Goal: Transaction & Acquisition: Book appointment/travel/reservation

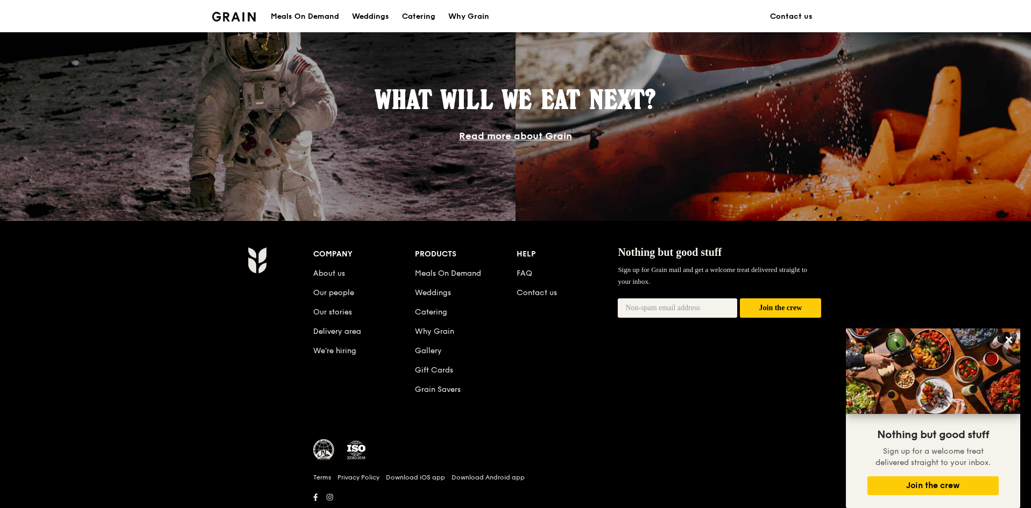
scroll to position [957, 0]
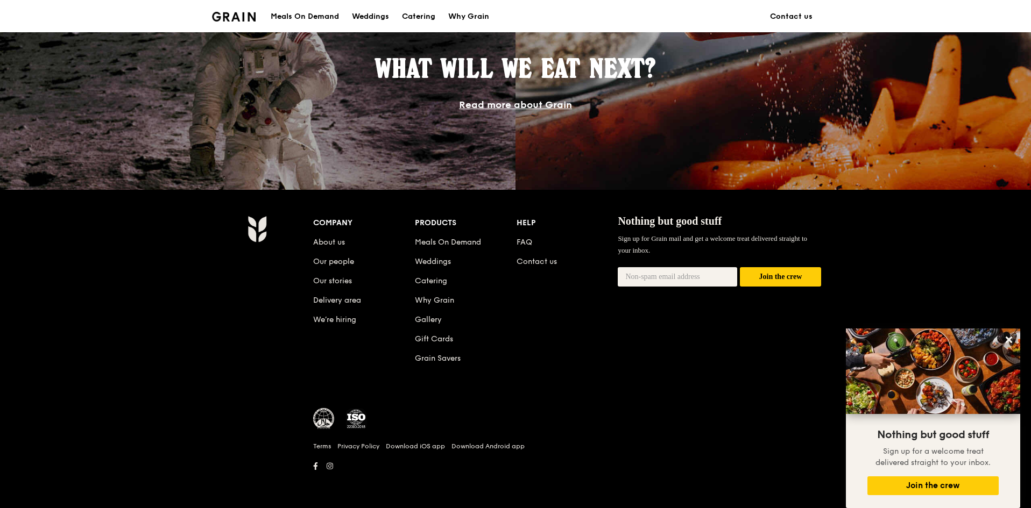
click at [295, 25] on div "Meals On Demand" at bounding box center [305, 17] width 68 height 32
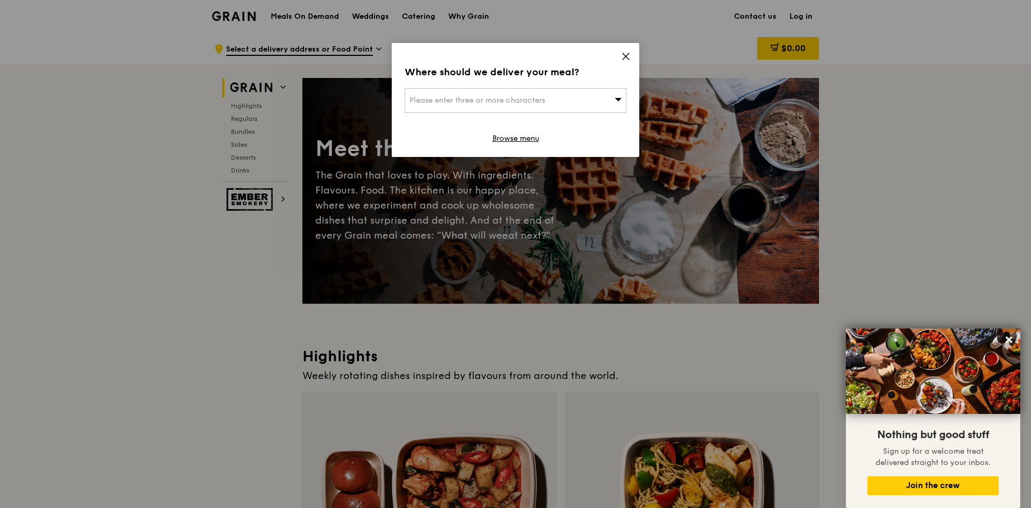
click at [621, 55] on icon at bounding box center [626, 57] width 10 height 10
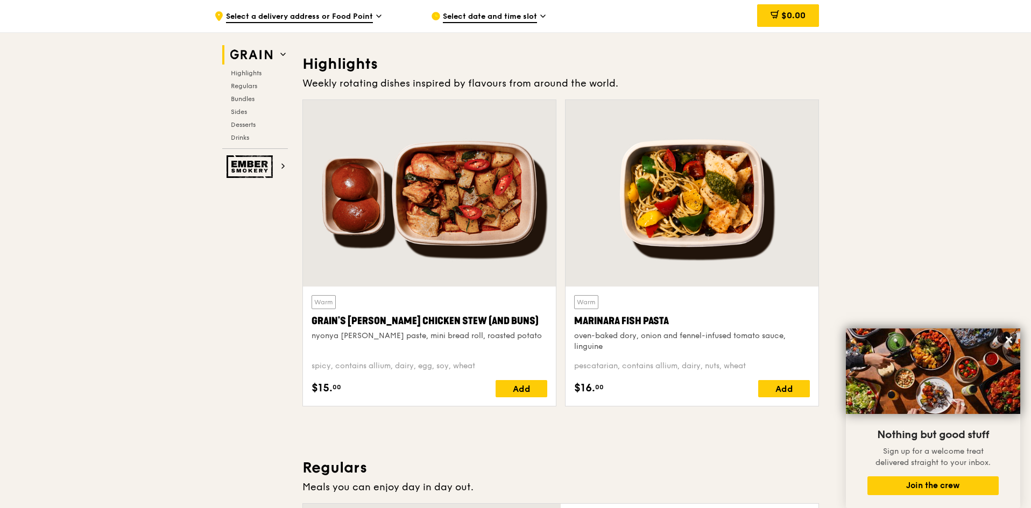
scroll to position [293, 0]
click at [518, 14] on span "Select date and time slot" at bounding box center [490, 17] width 94 height 12
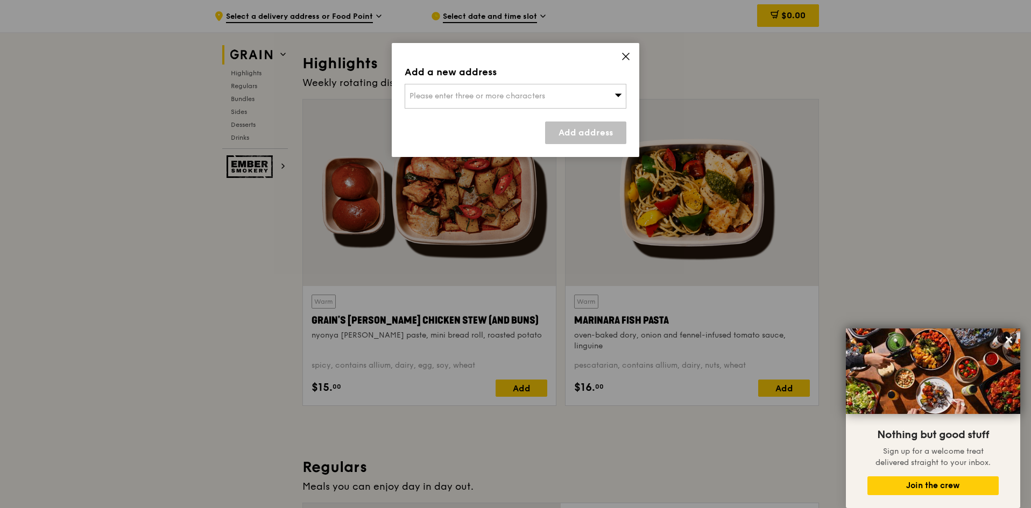
click at [571, 99] on div "Please enter three or more characters" at bounding box center [516, 96] width 222 height 25
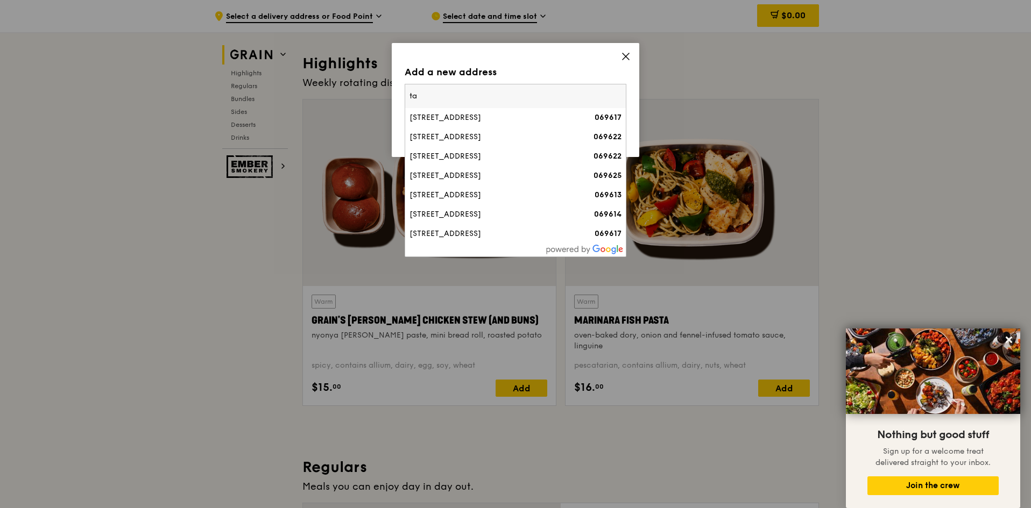
type input "t"
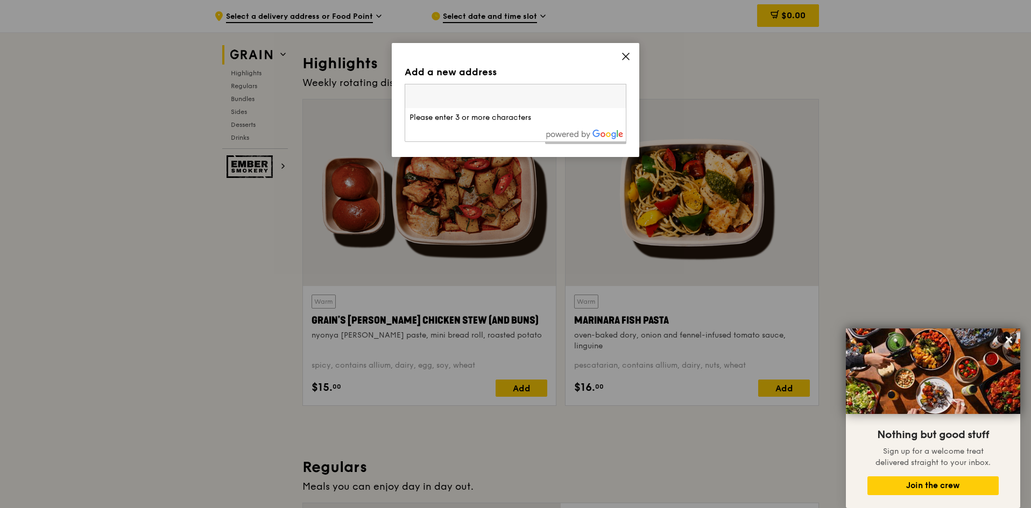
paste input "307382"
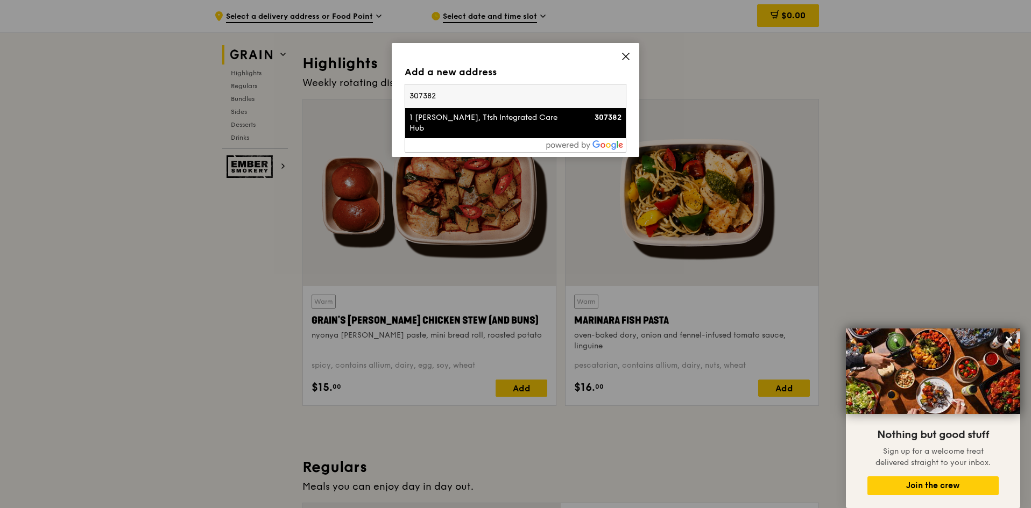
type input "307382"
click at [542, 121] on div "1 [PERSON_NAME], Ttsh Integrated Care Hub" at bounding box center [488, 123] width 159 height 22
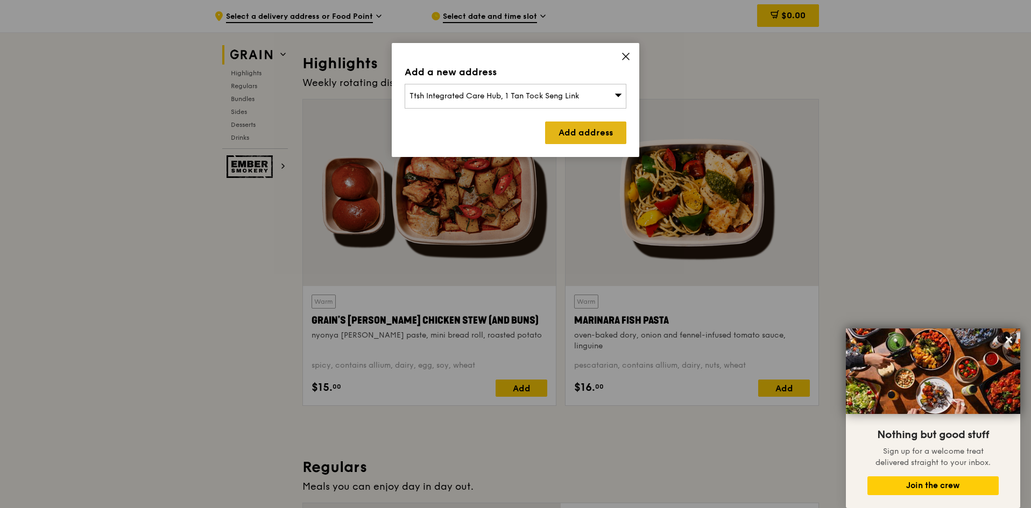
click at [581, 133] on link "Add address" at bounding box center [585, 133] width 81 height 23
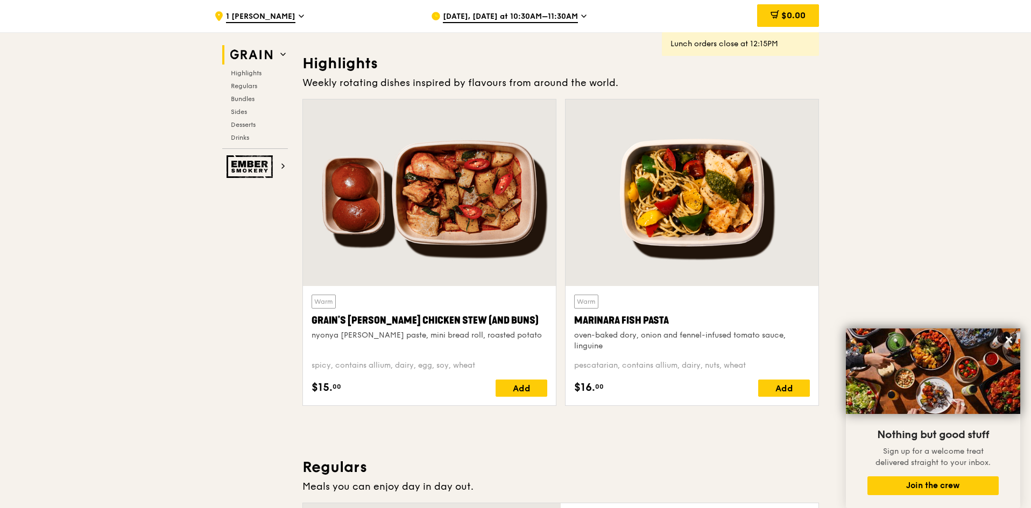
click at [534, 19] on span "[DATE], [DATE] at 10:30AM–11:30AM" at bounding box center [510, 17] width 135 height 12
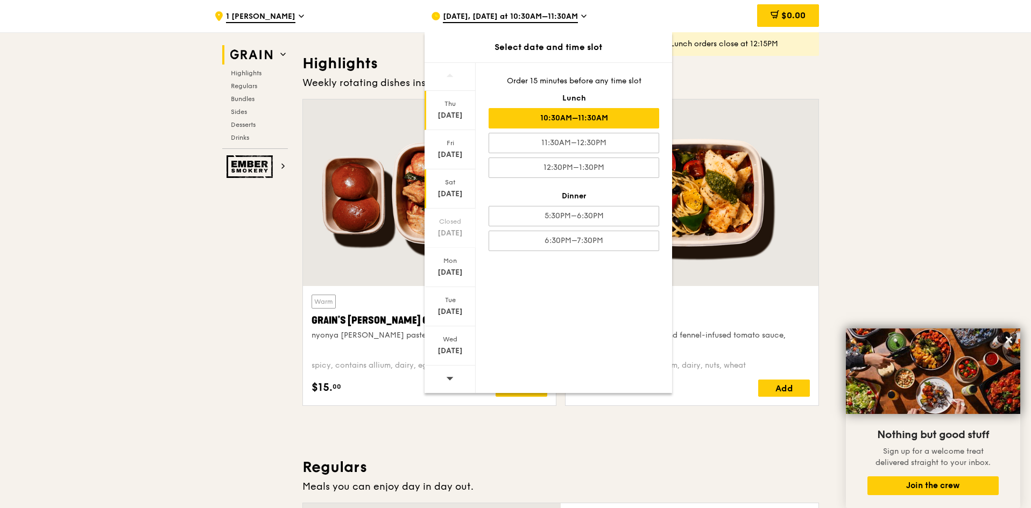
click at [461, 187] on div "[DATE]" at bounding box center [450, 188] width 51 height 39
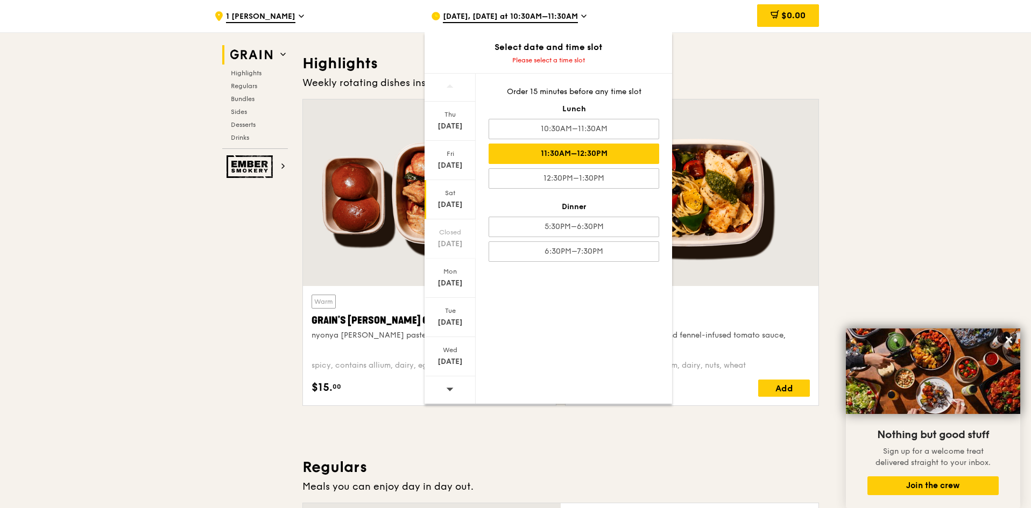
click at [566, 152] on div "11:30AM–12:30PM" at bounding box center [574, 154] width 171 height 20
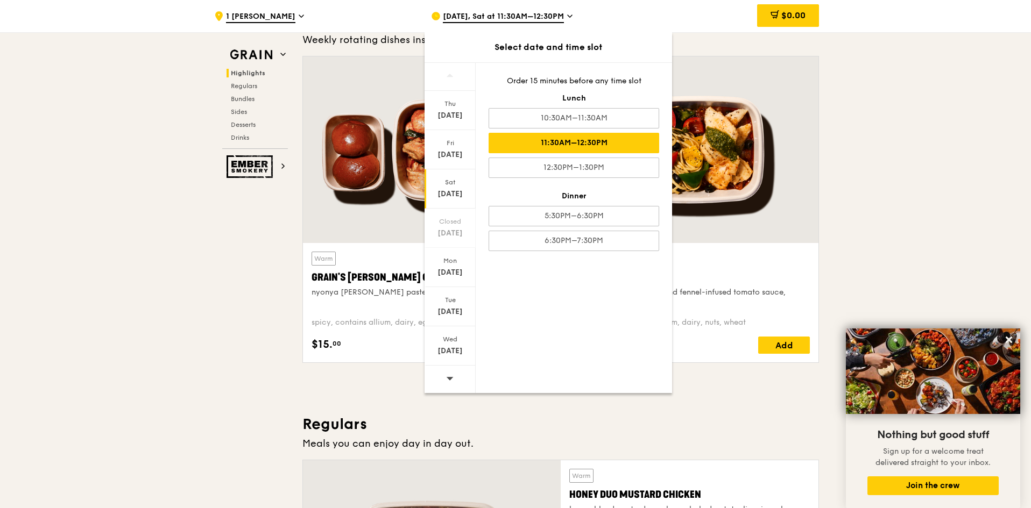
scroll to position [336, 0]
click at [598, 147] on div "11:30AM–12:30PM" at bounding box center [574, 143] width 171 height 20
click at [714, 220] on div at bounding box center [692, 149] width 253 height 187
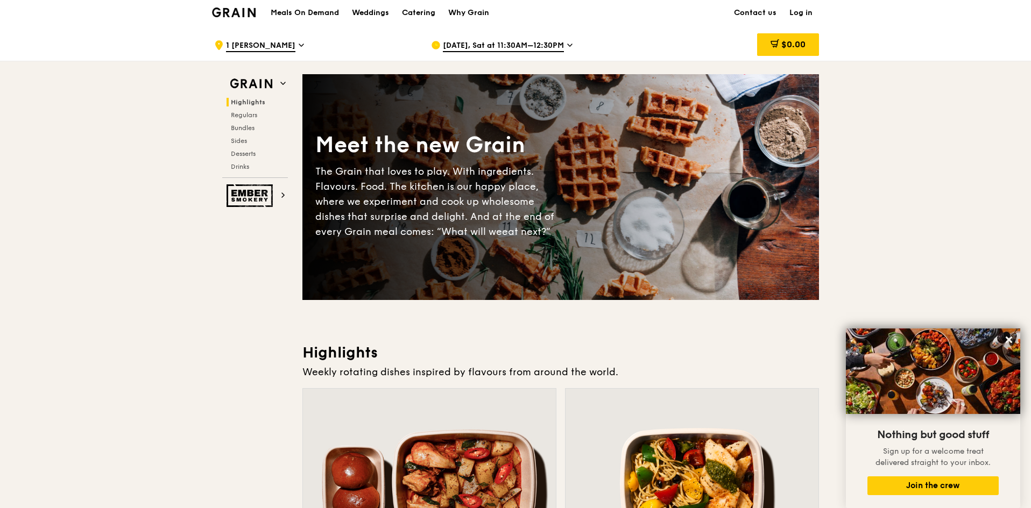
scroll to position [0, 0]
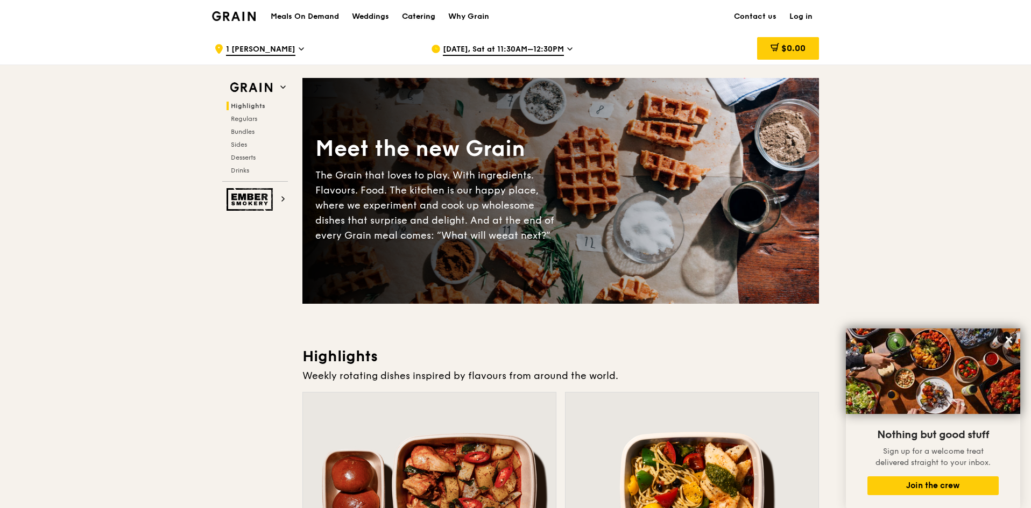
click at [407, 16] on div "Catering" at bounding box center [418, 17] width 33 height 32
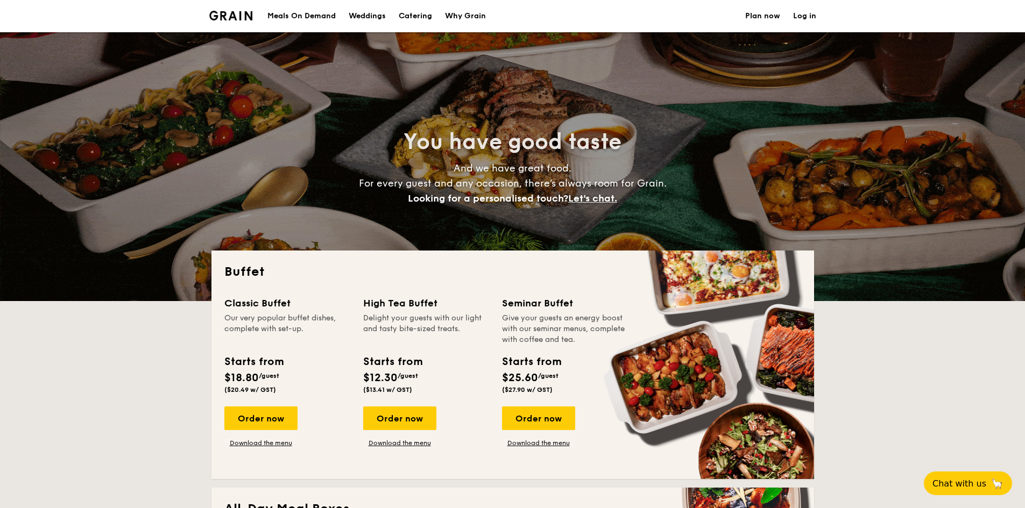
select select
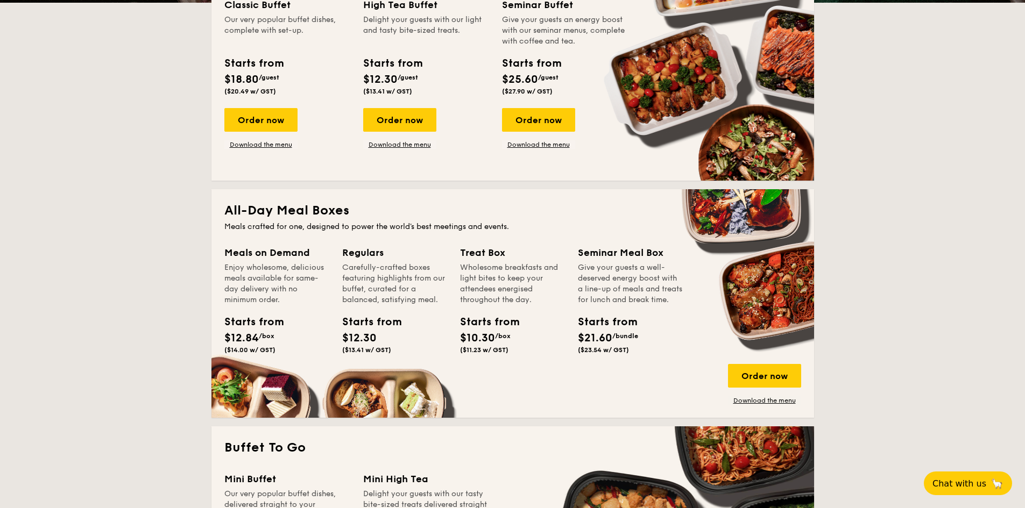
scroll to position [299, 0]
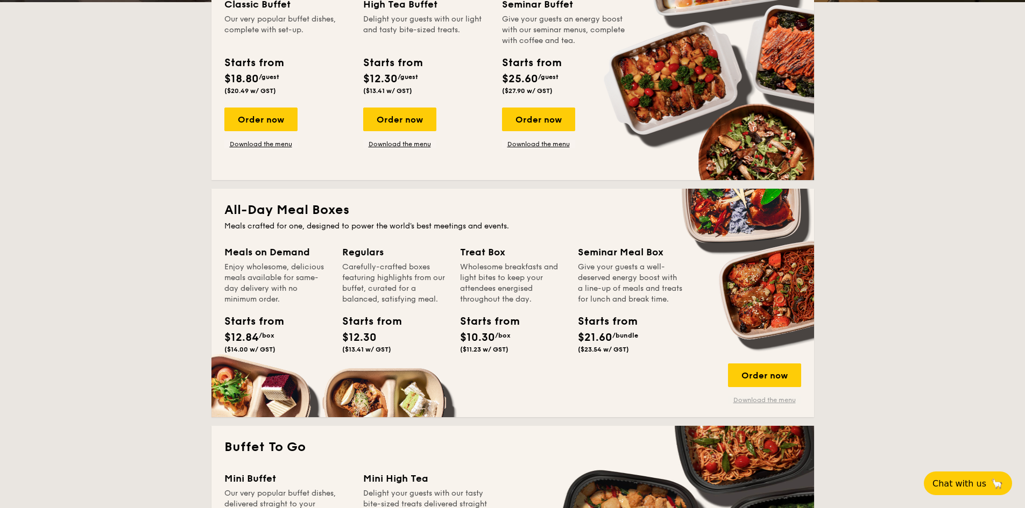
click at [760, 400] on link "Download the menu" at bounding box center [764, 400] width 73 height 9
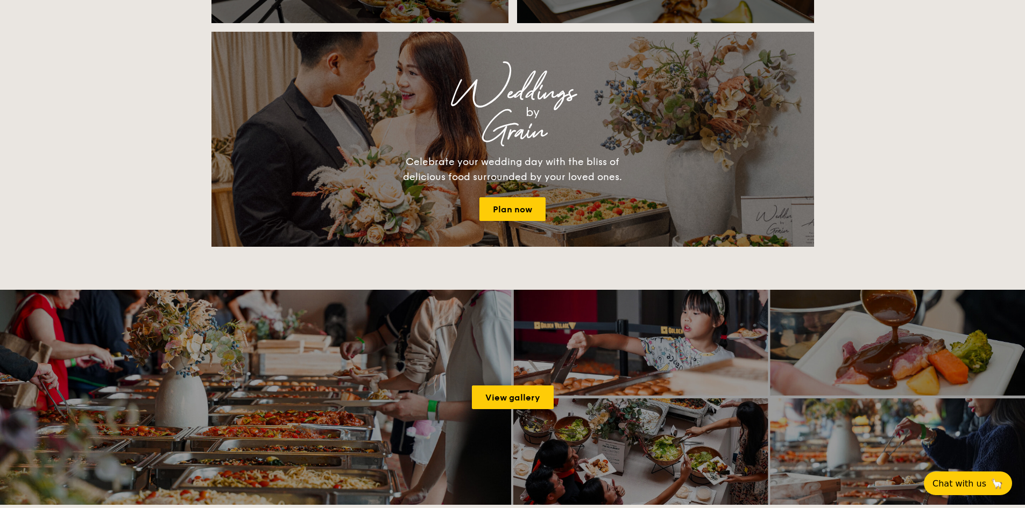
scroll to position [1045, 0]
